Goal: Information Seeking & Learning: Check status

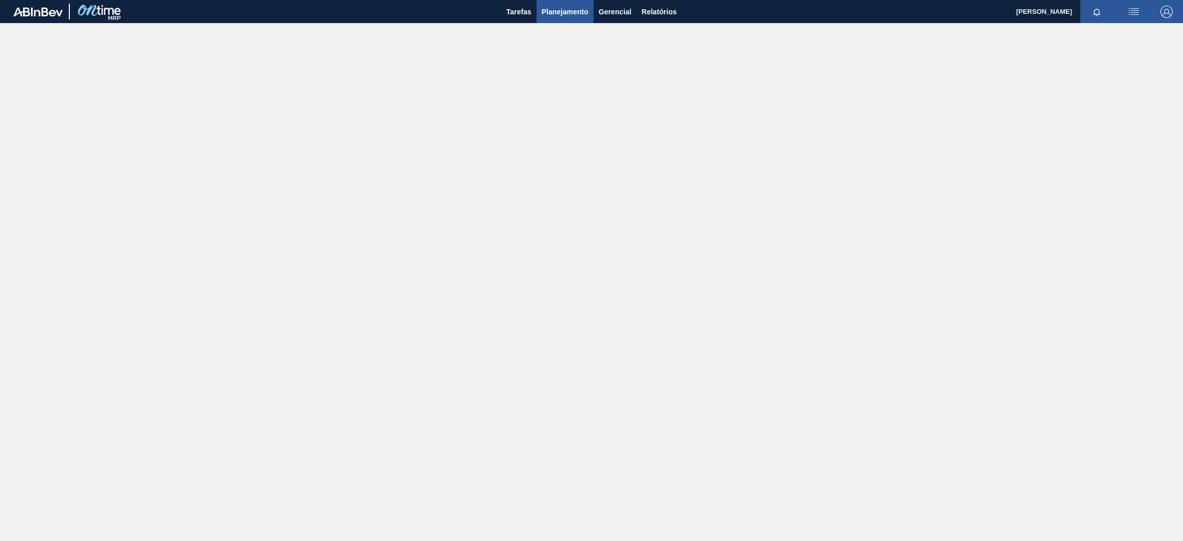
click at [574, 5] on button "Planejamento" at bounding box center [564, 11] width 57 height 23
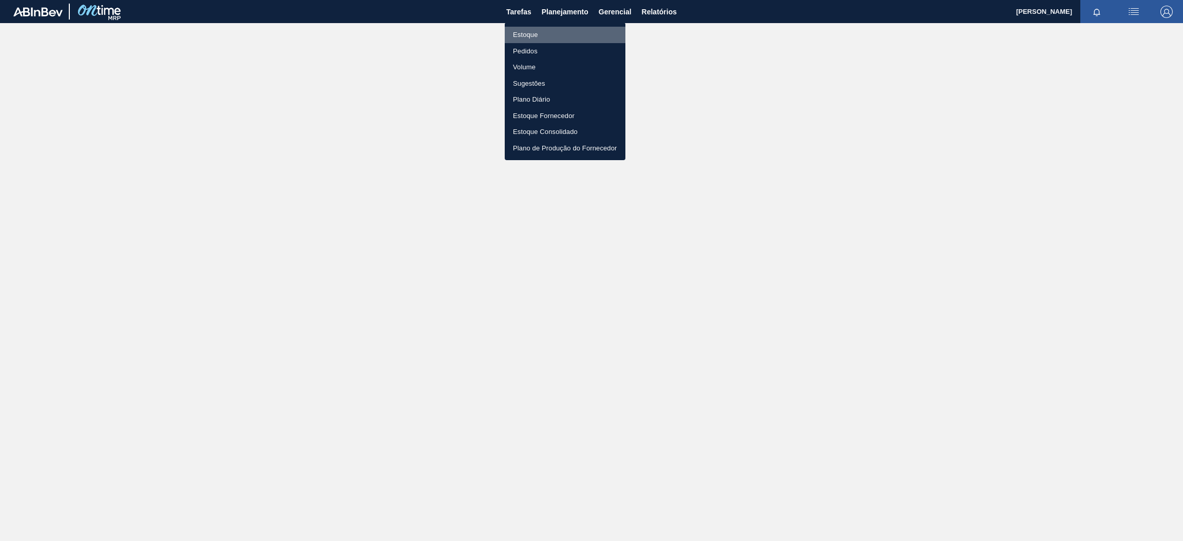
click at [560, 38] on li "Estoque" at bounding box center [565, 35] width 121 height 16
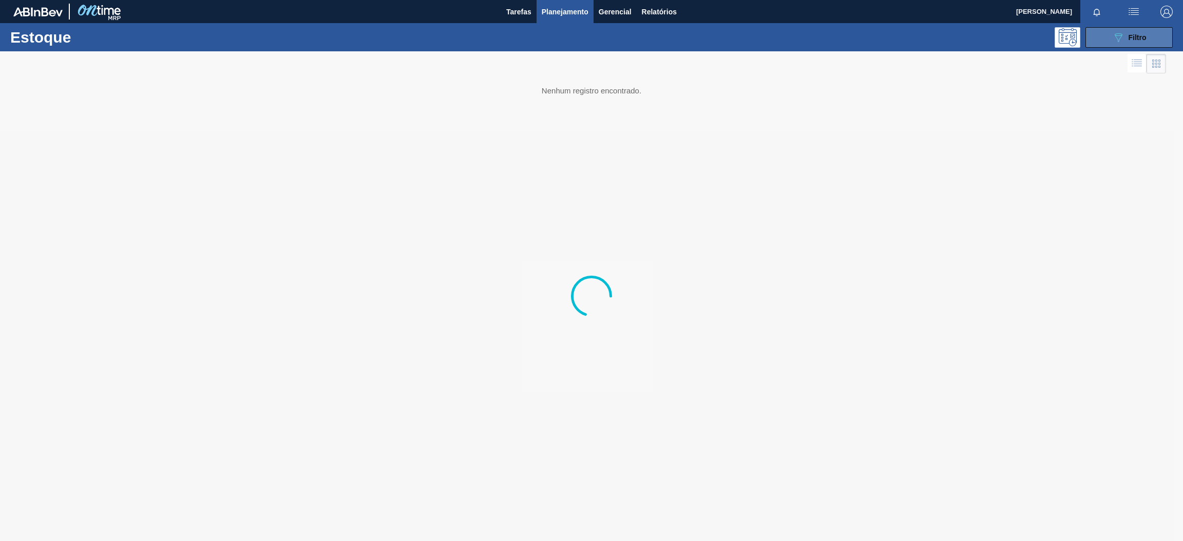
click at [1108, 36] on button "089F7B8B-B2A5-4AFE-B5C0-19BA573D28AC Filtro" at bounding box center [1128, 37] width 87 height 21
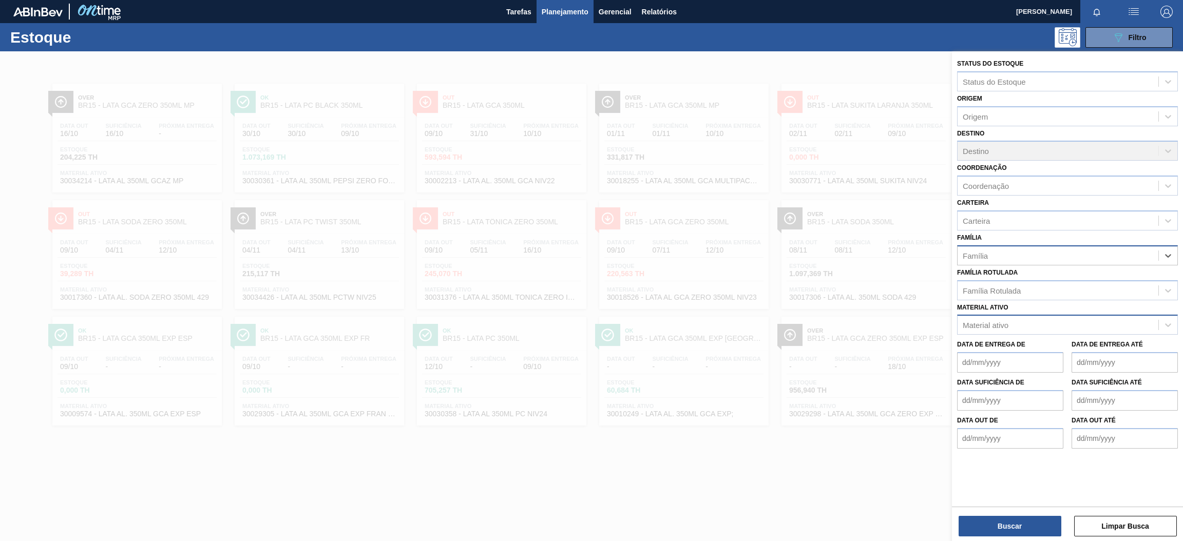
click at [1025, 321] on div "Material ativo" at bounding box center [1057, 325] width 201 height 15
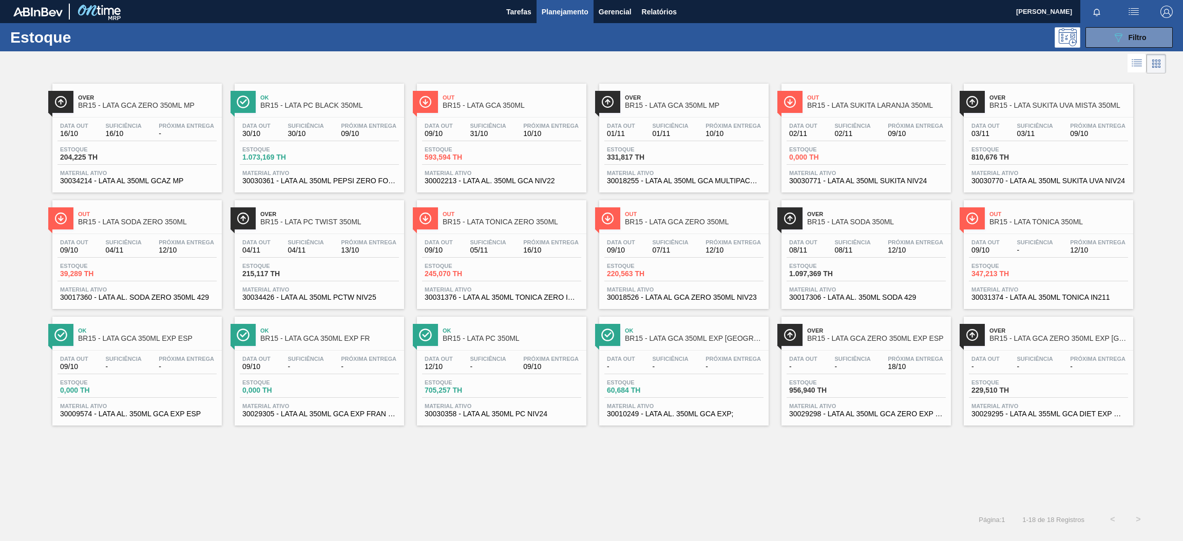
click at [170, 123] on span "Próxima Entrega" at bounding box center [186, 126] width 55 height 6
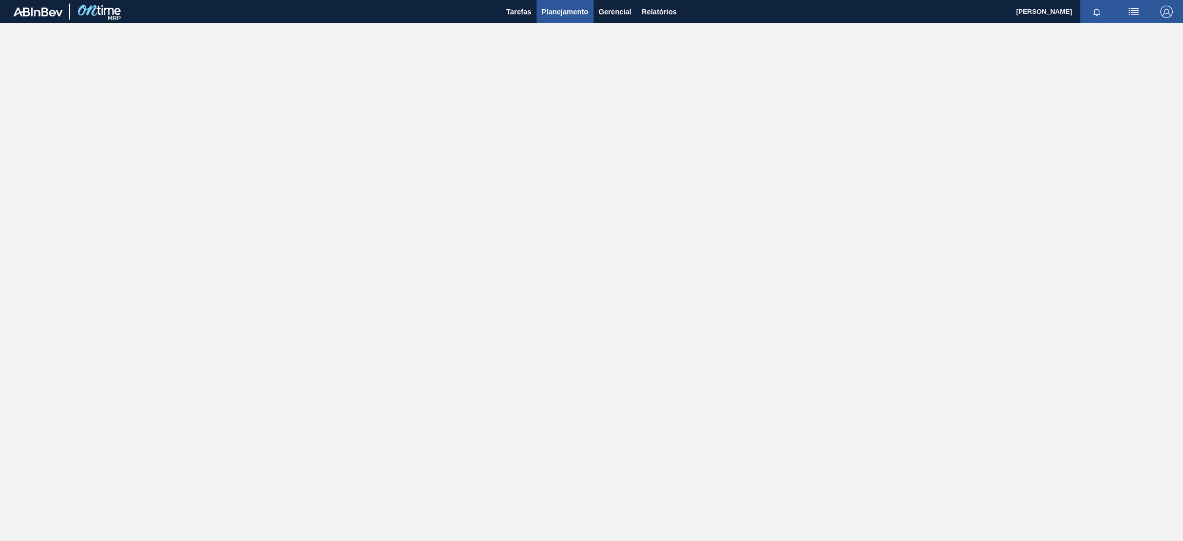
click at [572, 8] on span "Planejamento" at bounding box center [565, 12] width 47 height 12
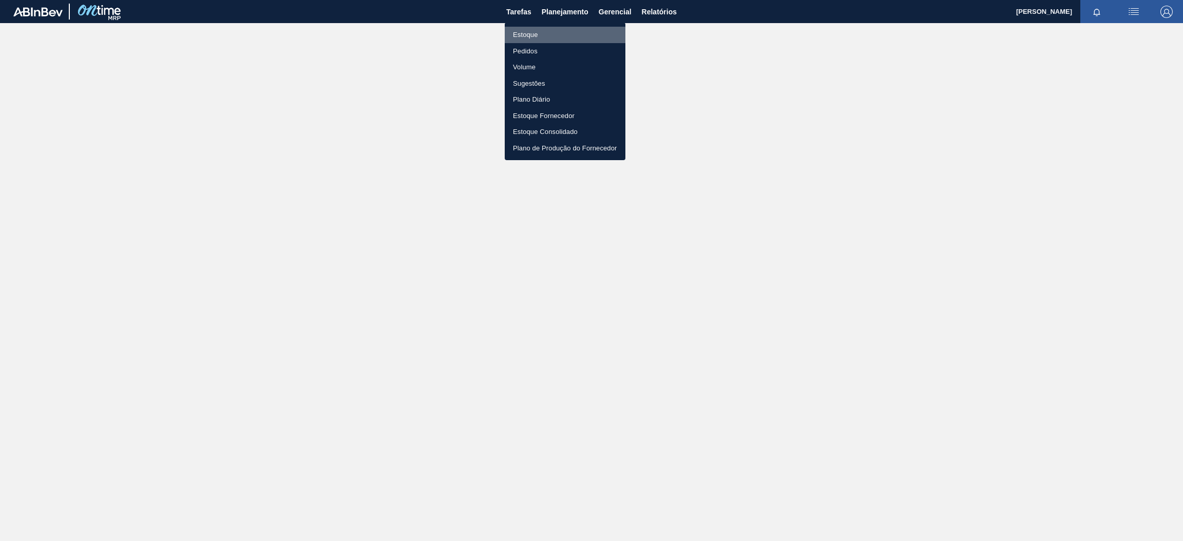
click at [557, 36] on li "Estoque" at bounding box center [565, 35] width 121 height 16
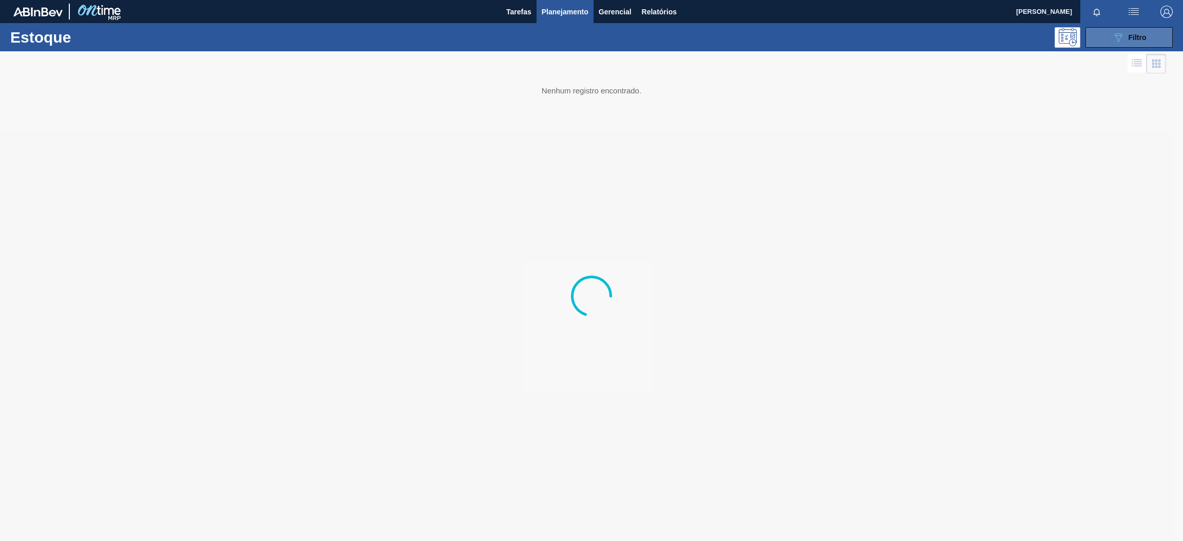
click at [1148, 42] on button "089F7B8B-B2A5-4AFE-B5C0-19BA573D28AC Filtro" at bounding box center [1128, 37] width 87 height 21
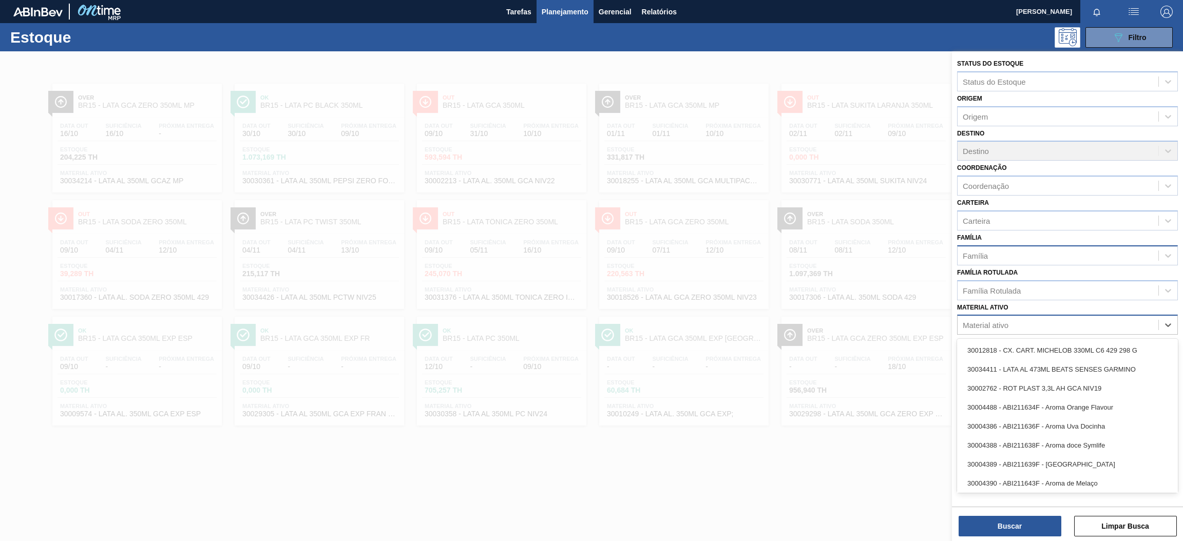
click at [1017, 326] on div "Material ativo" at bounding box center [1057, 325] width 201 height 15
paste ativo "30006636"
type ativo "30006636"
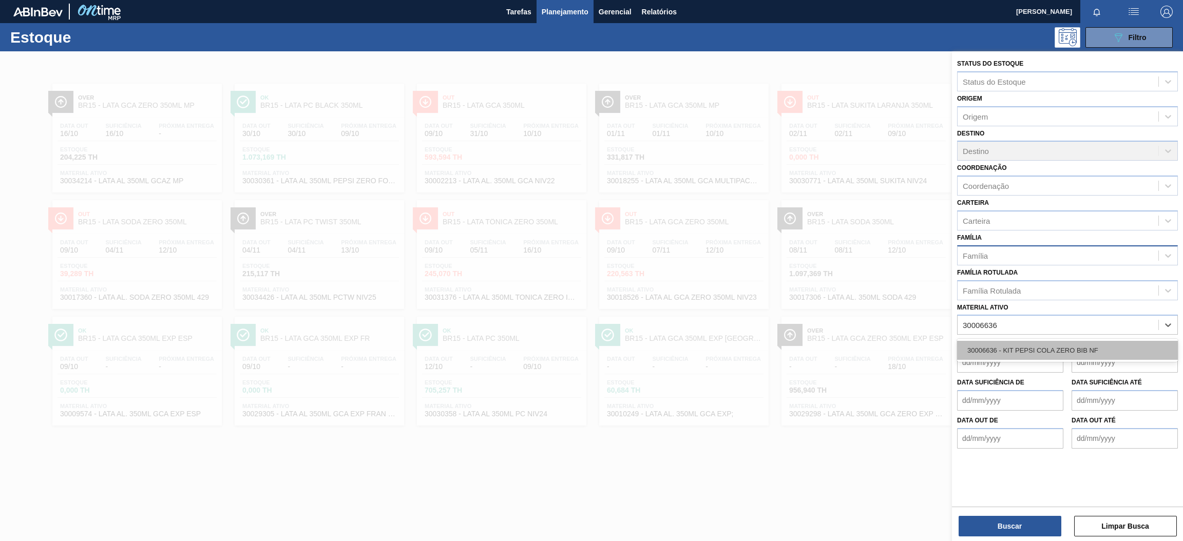
click at [1024, 355] on div "30006636 - KIT PEPSI COLA ZERO BIB NF" at bounding box center [1067, 350] width 221 height 19
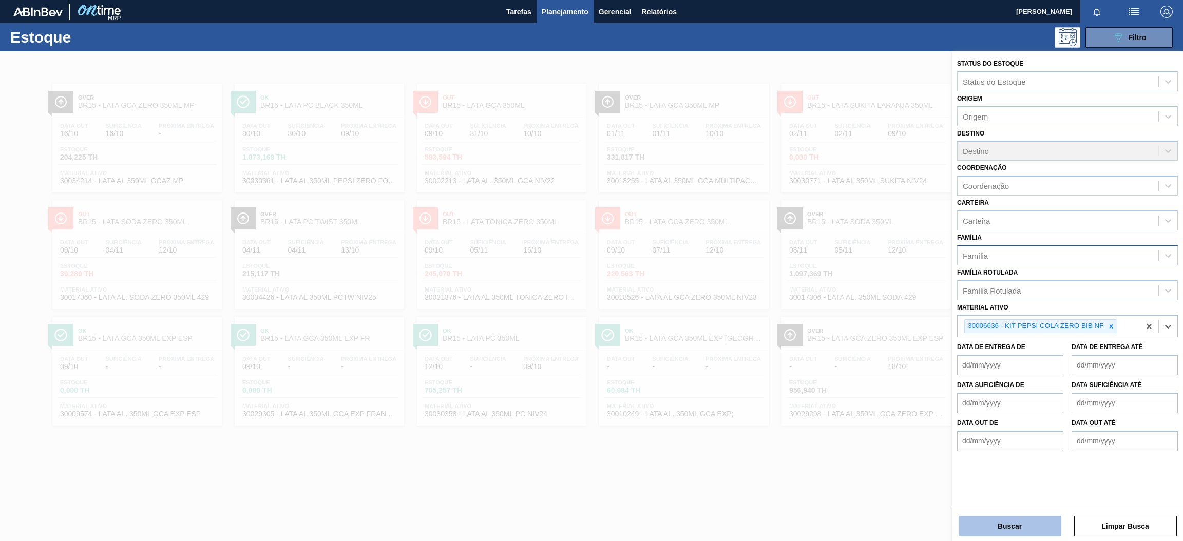
click at [1017, 525] on button "Buscar" at bounding box center [1009, 526] width 103 height 21
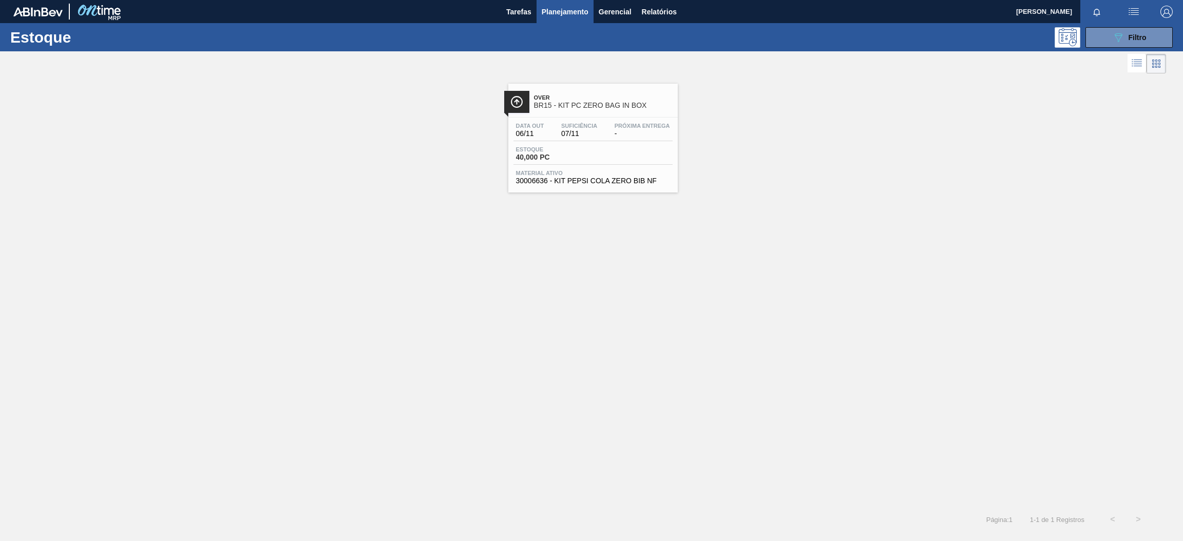
click at [613, 162] on div "Estoque 40,000 PC" at bounding box center [592, 155] width 159 height 18
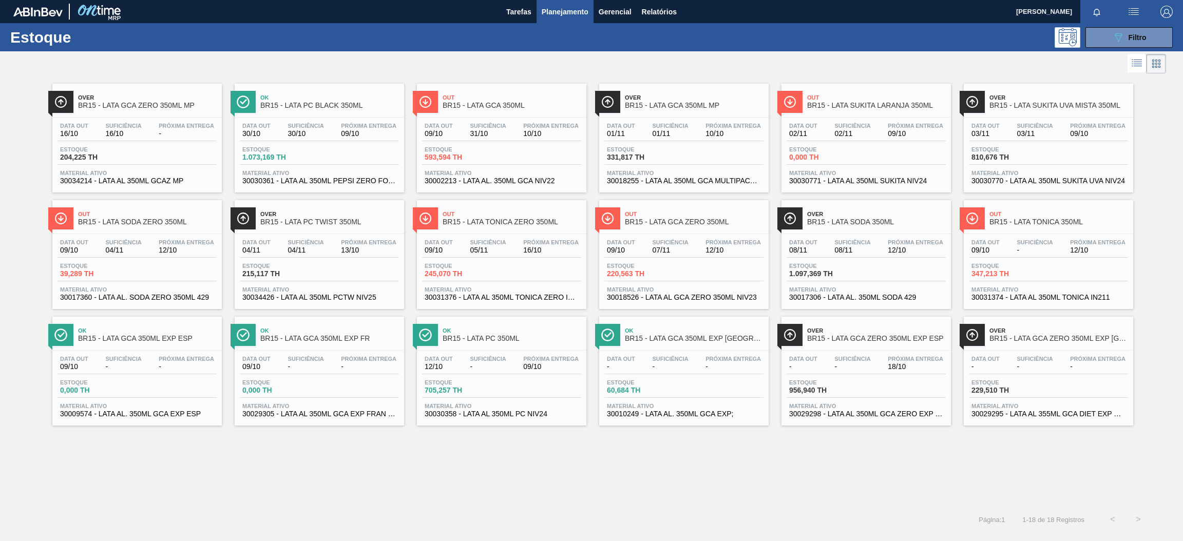
click at [315, 138] on div "Data out 30/10 Suficiência 30/10 Próxima Entrega 09/10" at bounding box center [319, 132] width 159 height 18
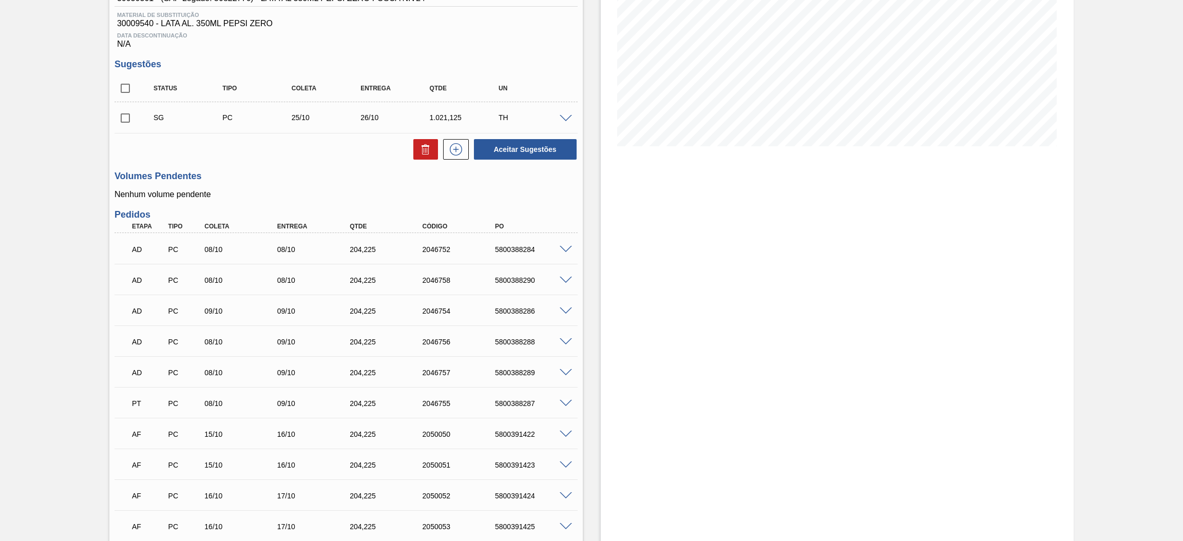
scroll to position [359, 0]
